Goal: Task Accomplishment & Management: Use online tool/utility

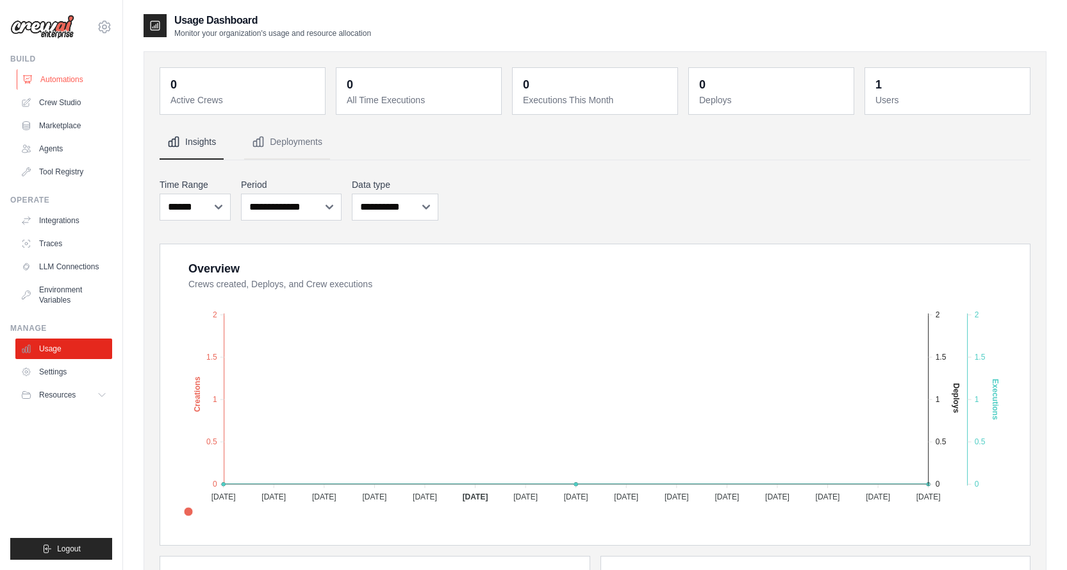
click at [68, 76] on link "Automations" at bounding box center [65, 79] width 97 height 21
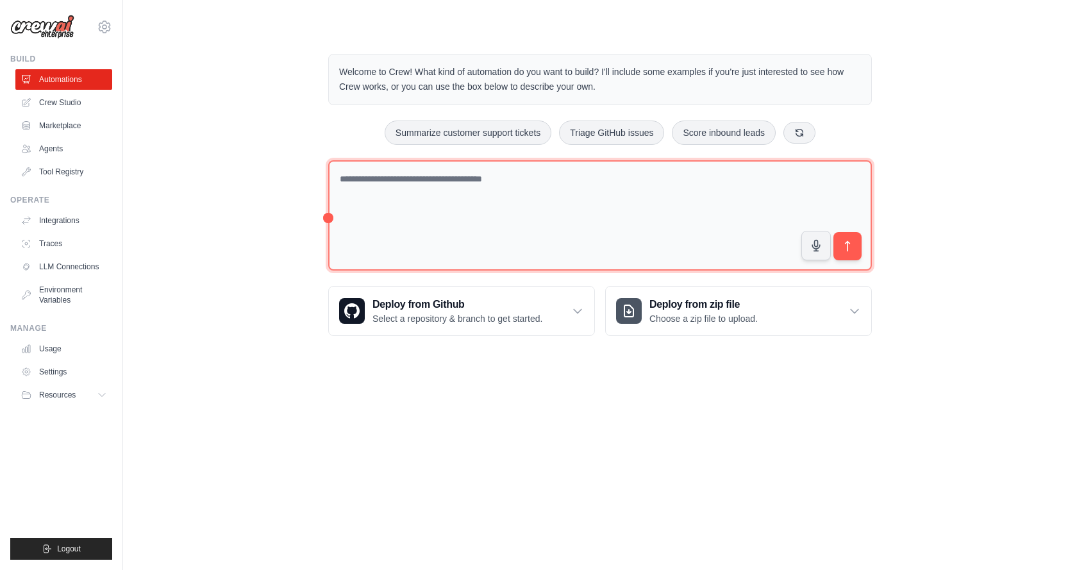
click at [390, 197] on textarea at bounding box center [600, 215] width 544 height 111
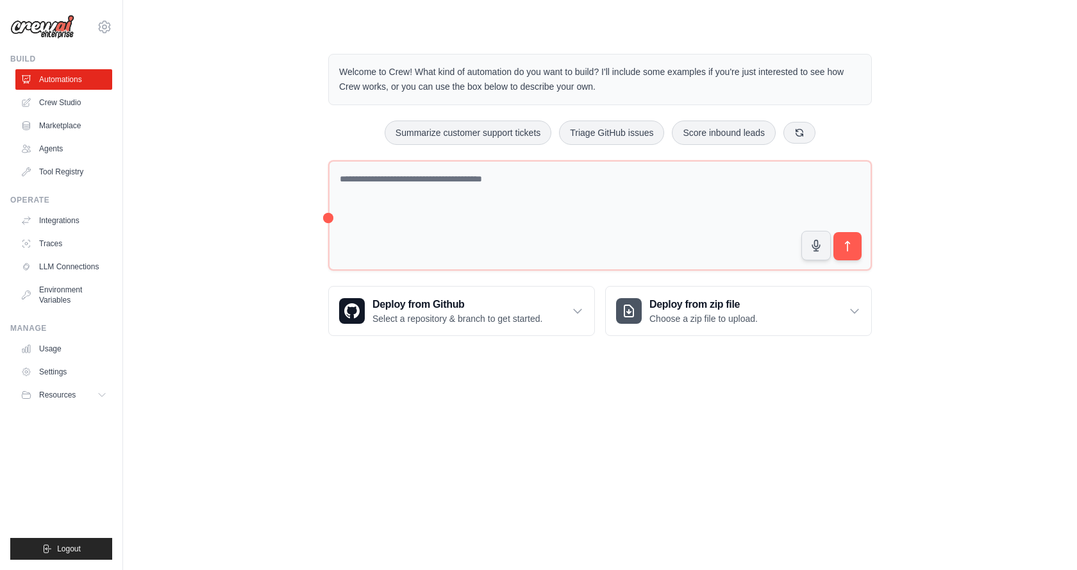
click at [297, 213] on div "Welcome to Crew! What kind of automation do you want to build? I'll include som…" at bounding box center [600, 194] width 913 height 323
click at [314, 217] on div "Welcome to Crew! What kind of automation do you want to build? I'll include som…" at bounding box center [600, 194] width 574 height 323
click at [285, 219] on div "Welcome to Crew! What kind of automation do you want to build? I'll include som…" at bounding box center [600, 194] width 913 height 323
click at [78, 101] on link "Crew Studio" at bounding box center [65, 102] width 97 height 21
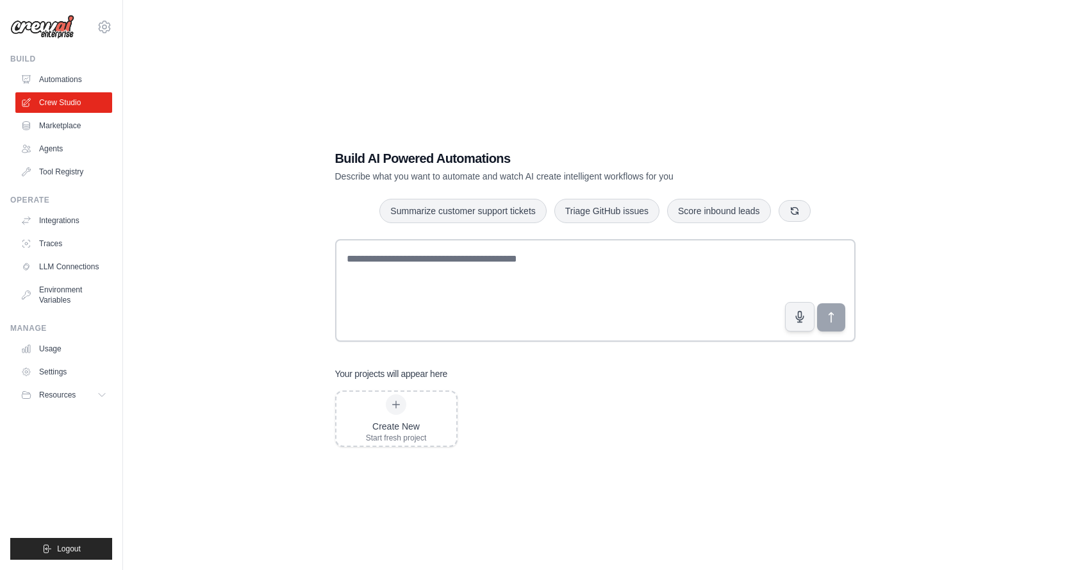
click at [273, 280] on div "Build AI Powered Automations Describe what you want to automate and watch AI cr…" at bounding box center [595, 298] width 903 height 570
click at [58, 174] on link "Tool Registry" at bounding box center [65, 172] width 97 height 21
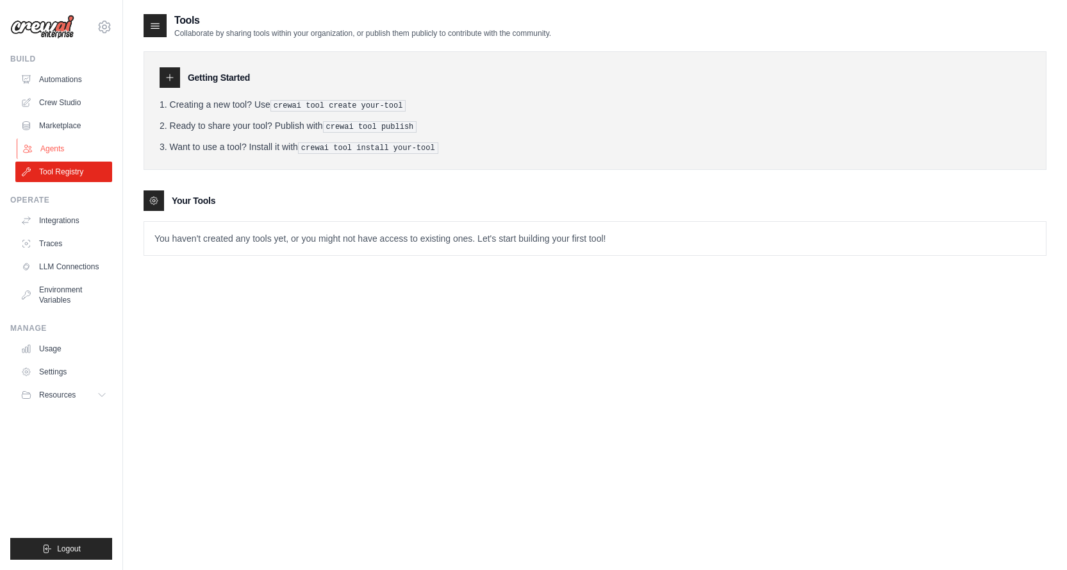
click at [54, 146] on link "Agents" at bounding box center [65, 148] width 97 height 21
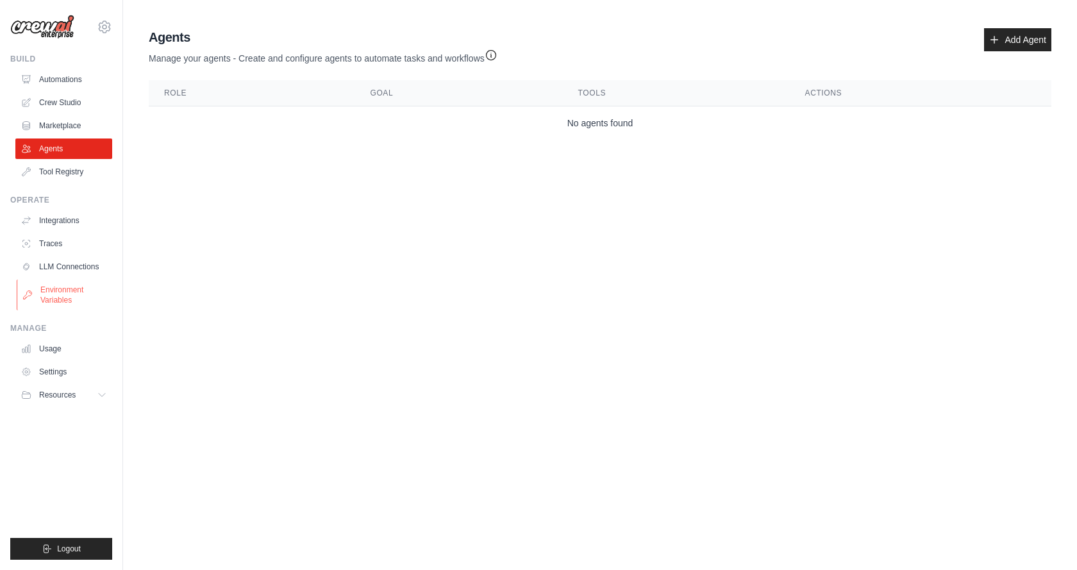
click at [76, 289] on link "Environment Variables" at bounding box center [65, 294] width 97 height 31
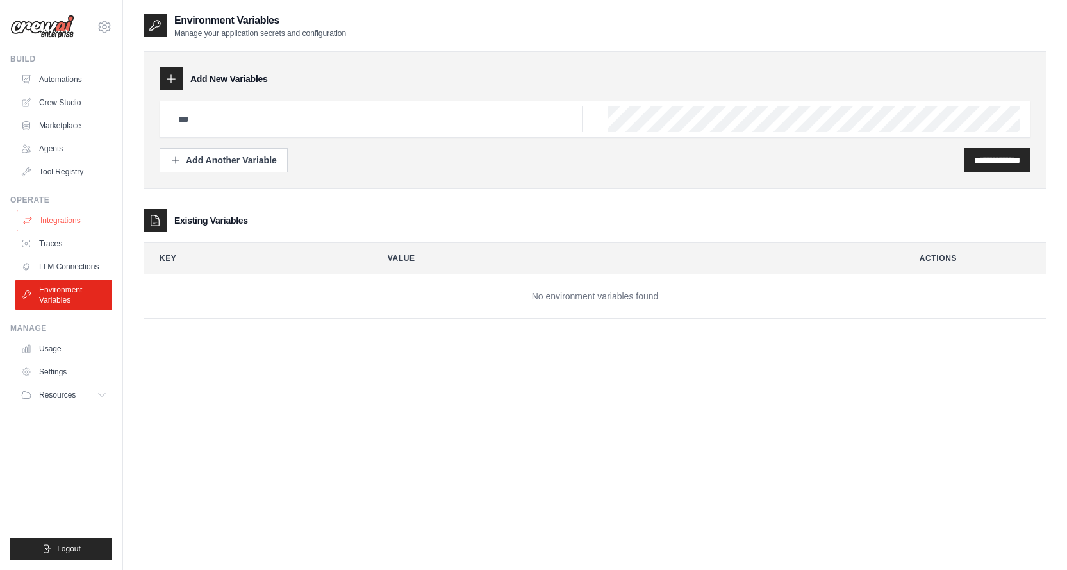
click at [69, 217] on link "Integrations" at bounding box center [65, 220] width 97 height 21
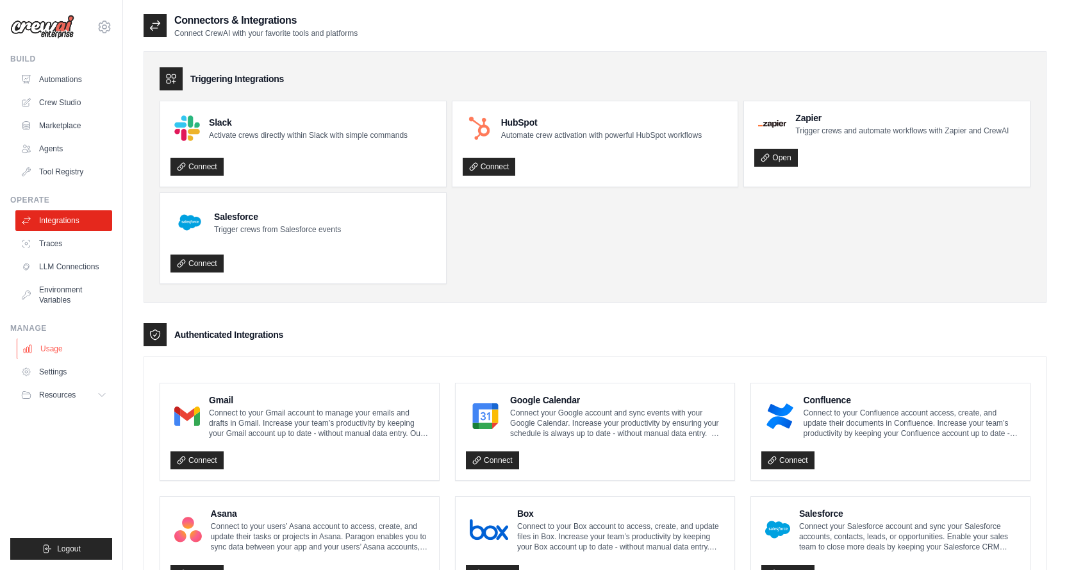
click at [56, 349] on link "Usage" at bounding box center [65, 348] width 97 height 21
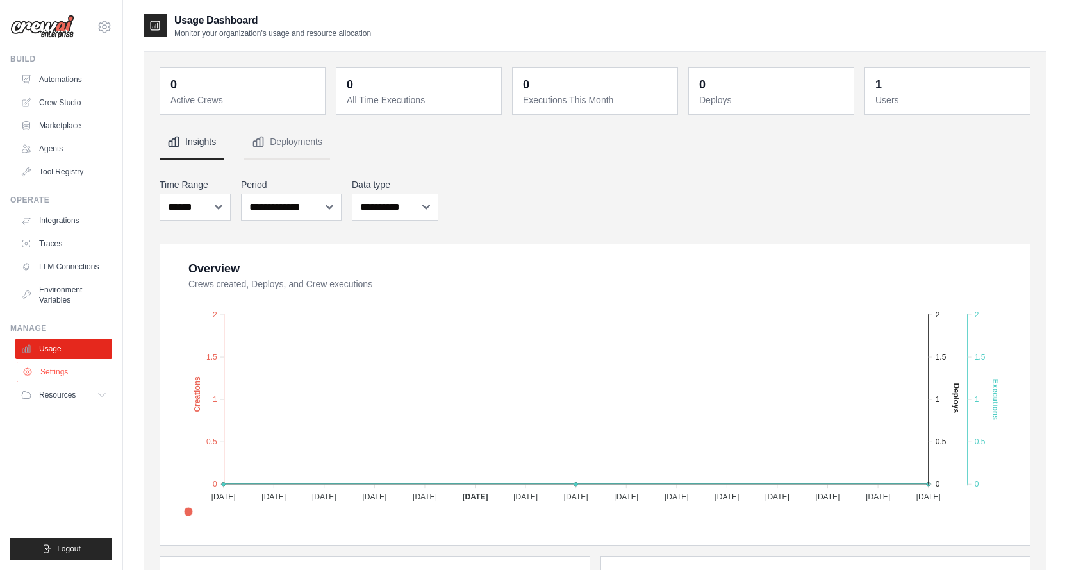
click at [73, 371] on link "Settings" at bounding box center [65, 372] width 97 height 21
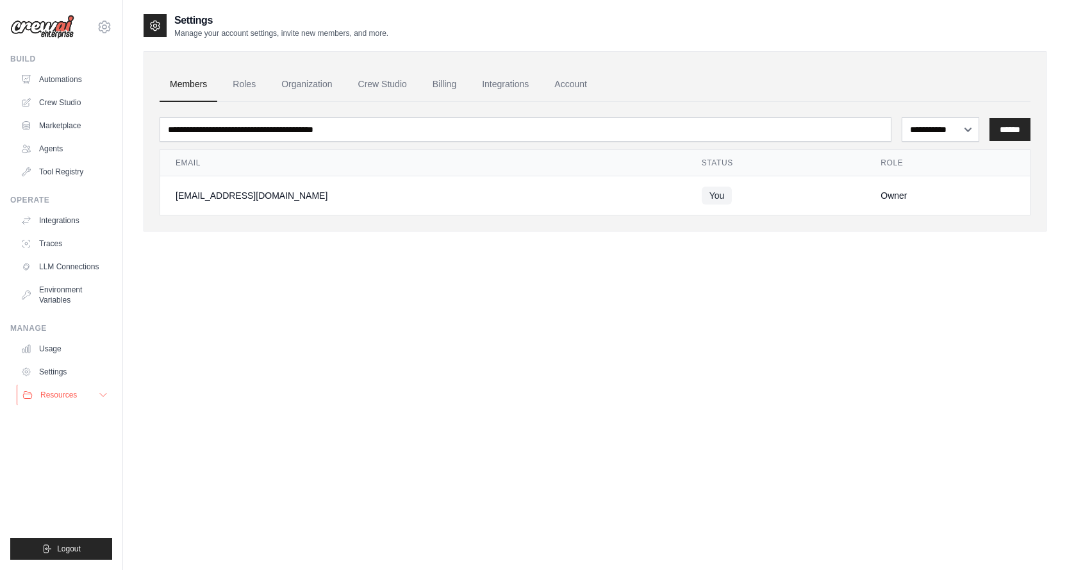
click at [104, 387] on button "Resources" at bounding box center [65, 395] width 97 height 21
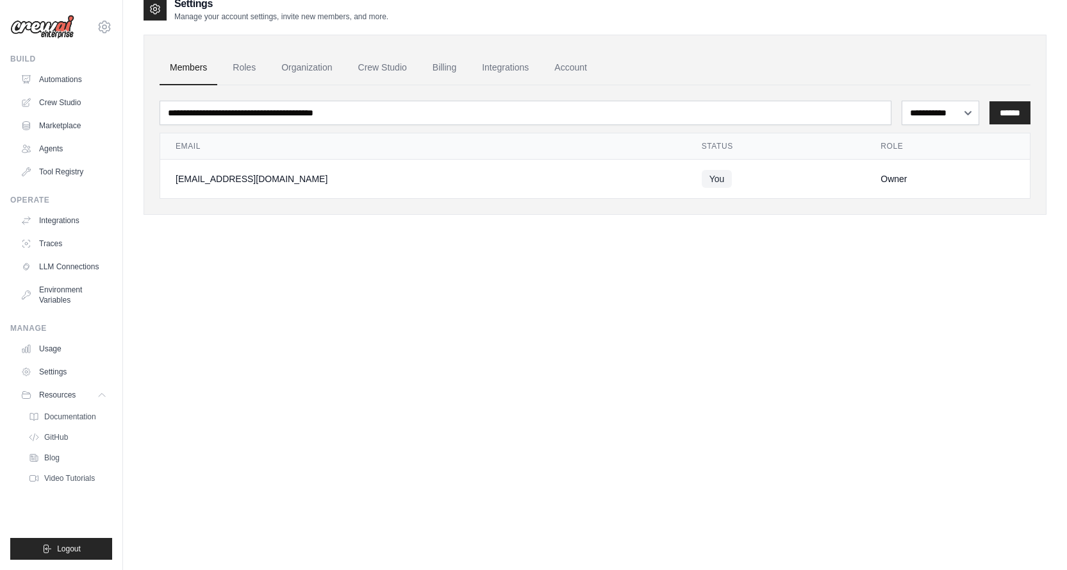
scroll to position [26, 0]
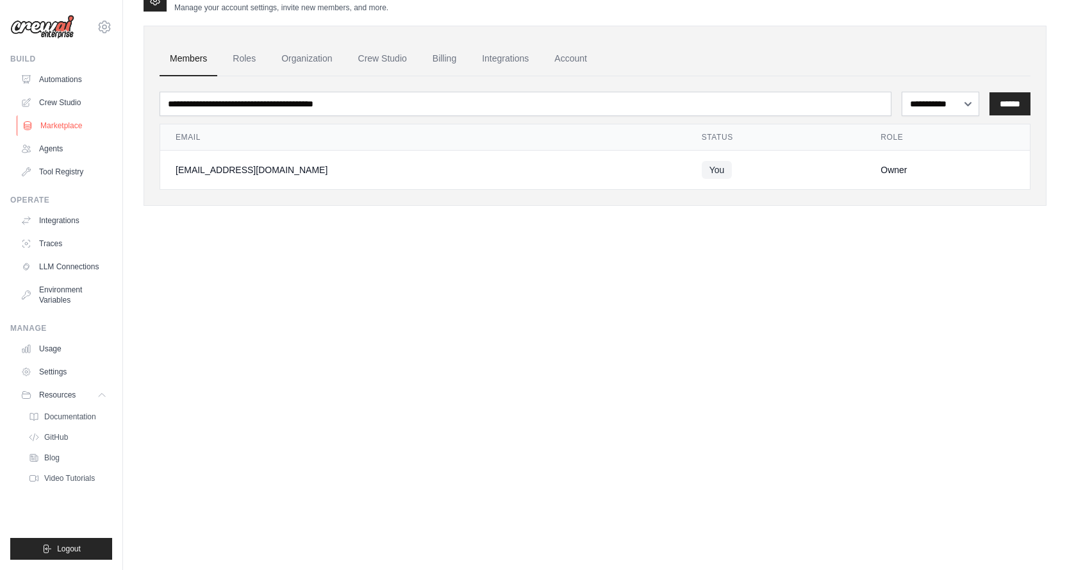
click at [63, 130] on link "Marketplace" at bounding box center [65, 125] width 97 height 21
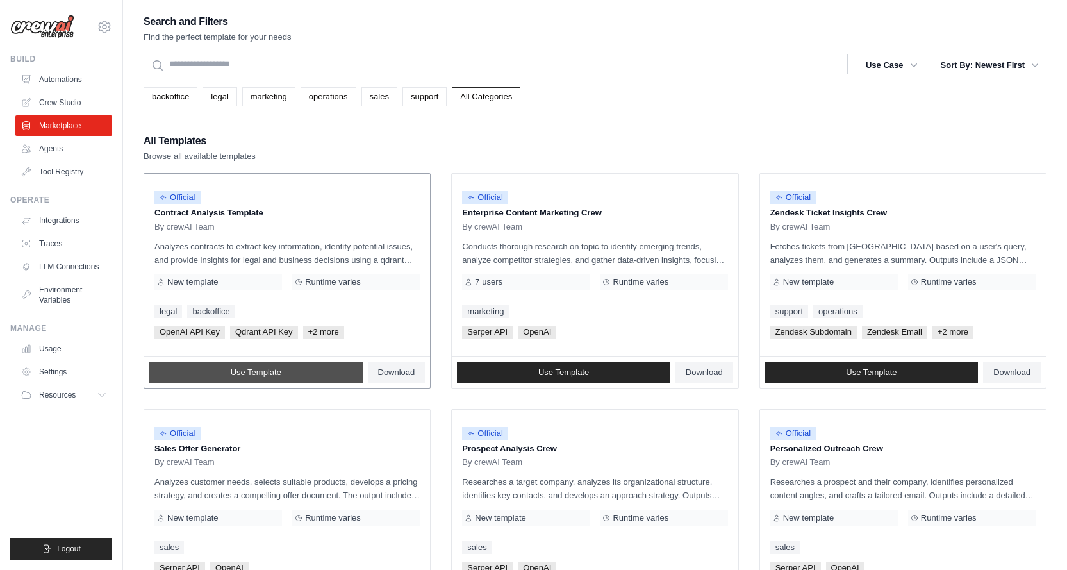
click at [303, 369] on link "Use Template" at bounding box center [255, 372] width 213 height 21
